Goal: Transaction & Acquisition: Obtain resource

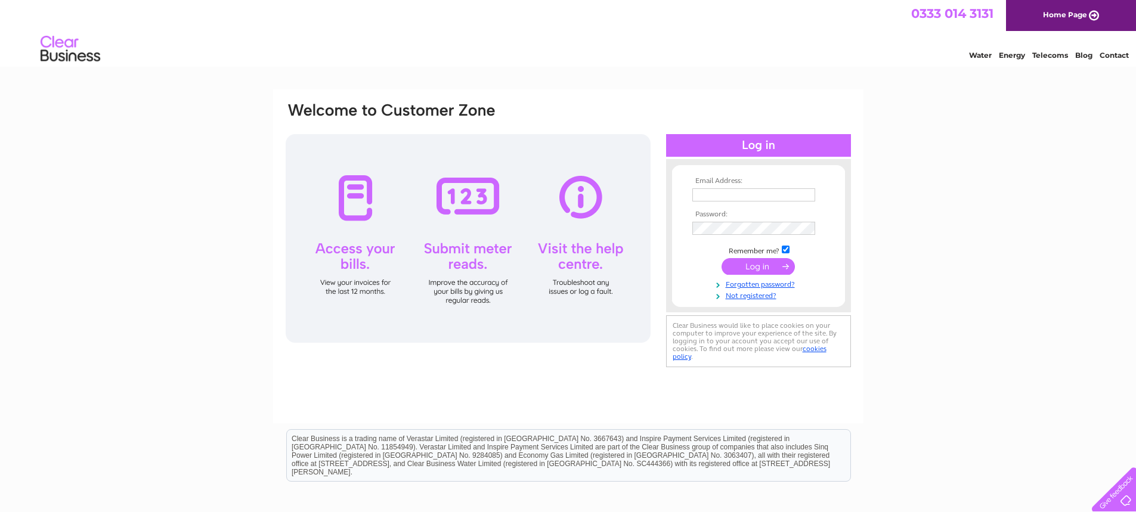
type input "pofrant@gmail.com"
click at [778, 264] on input "submit" at bounding box center [758, 266] width 73 height 17
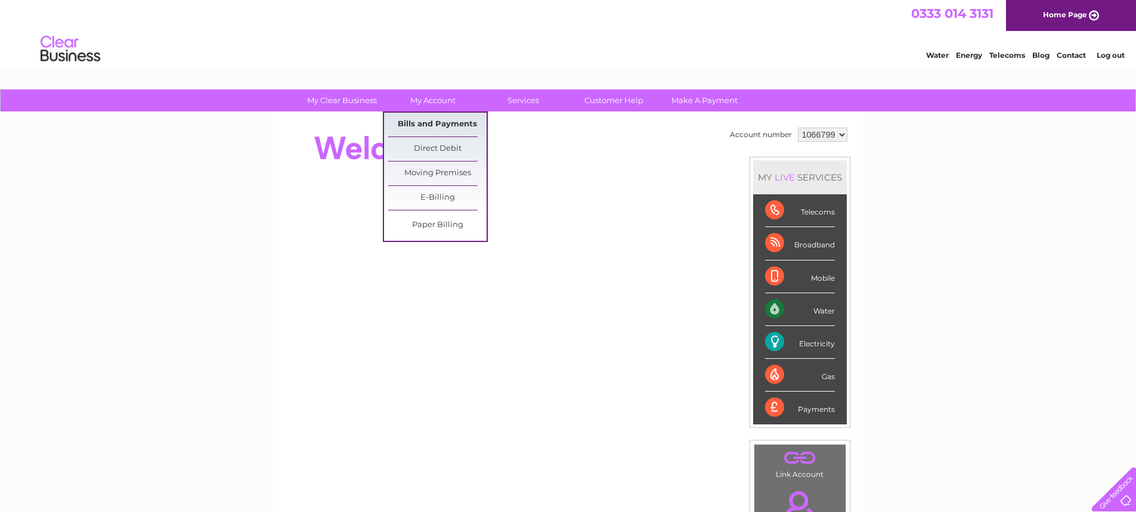
click at [429, 114] on link "Bills and Payments" at bounding box center [437, 125] width 98 height 24
click at [435, 123] on link "Bills and Payments" at bounding box center [437, 125] width 98 height 24
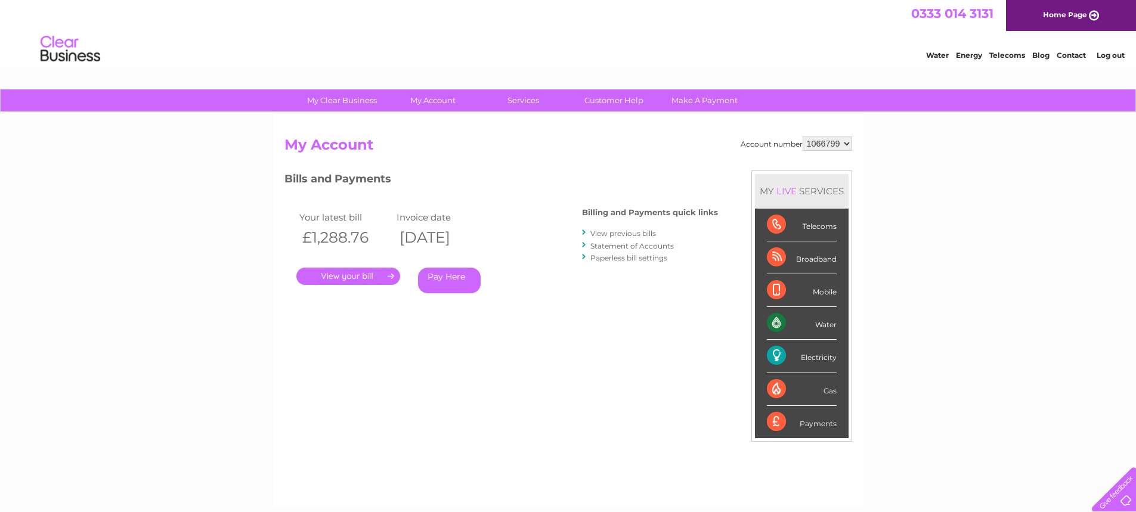
click at [352, 273] on link "." at bounding box center [348, 276] width 104 height 17
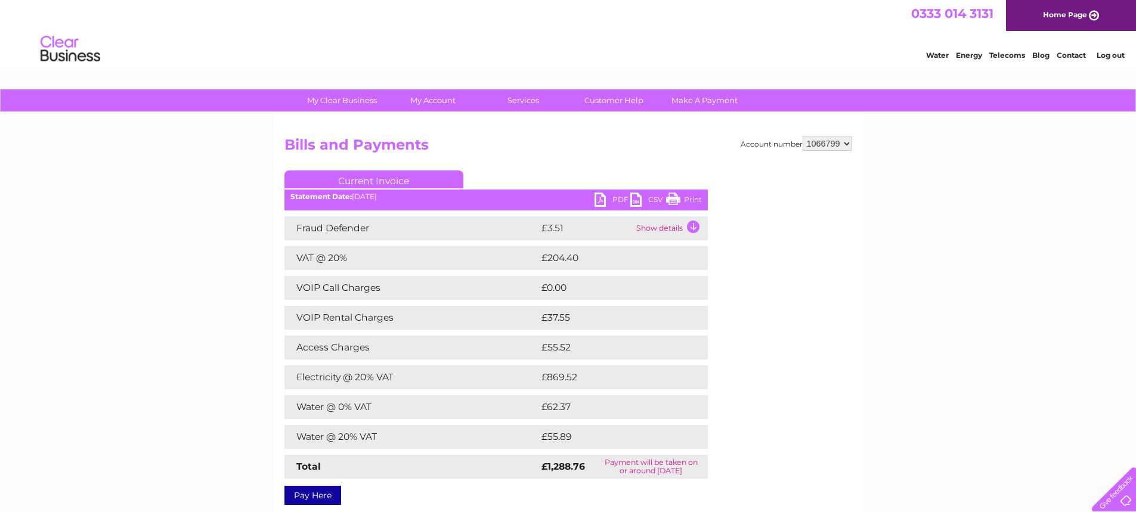
click at [613, 198] on link "PDF" at bounding box center [613, 201] width 36 height 17
